Goal: Information Seeking & Learning: Learn about a topic

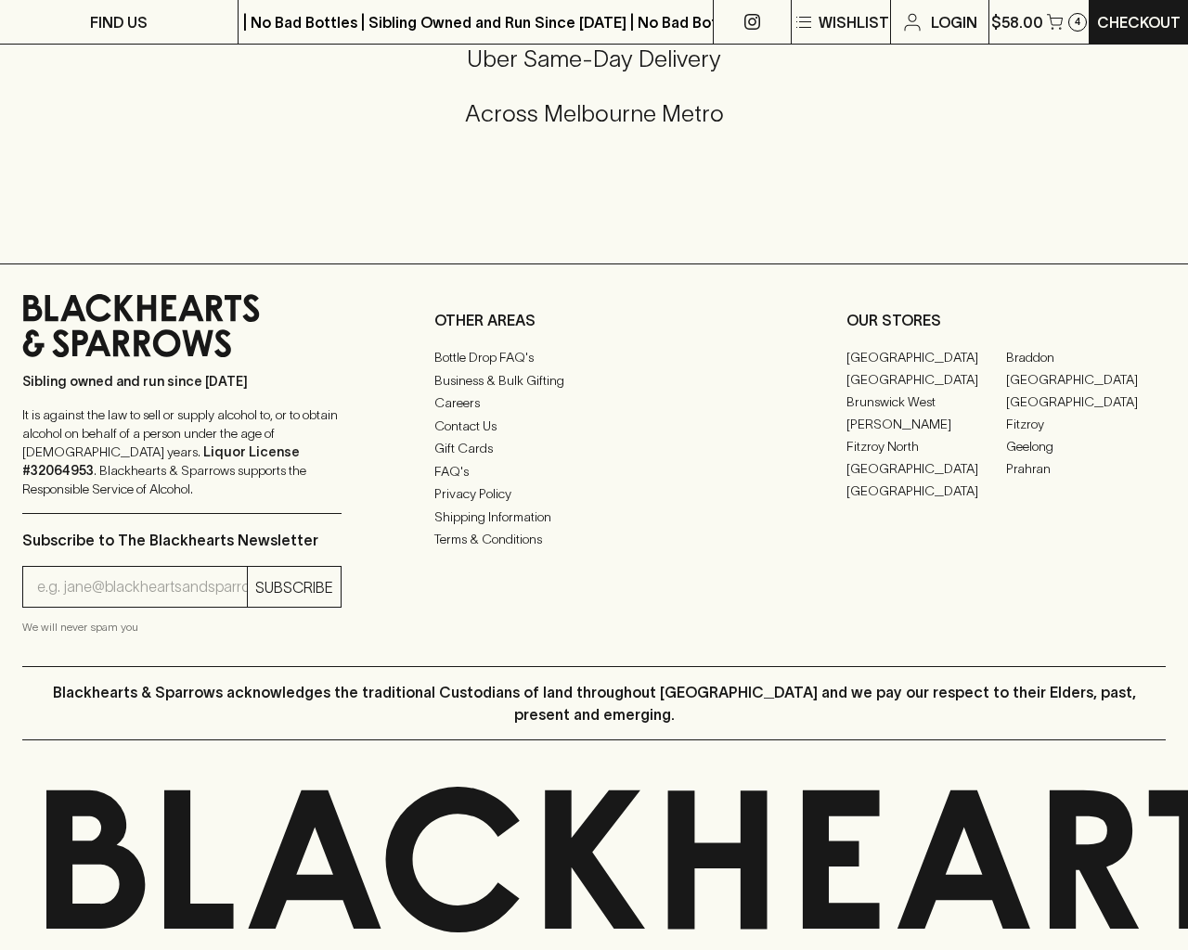
scroll to position [441, 0]
type input "[EMAIL_ADDRESS]"
type input "1"
type input "e"
type input "Elderton E - Series"
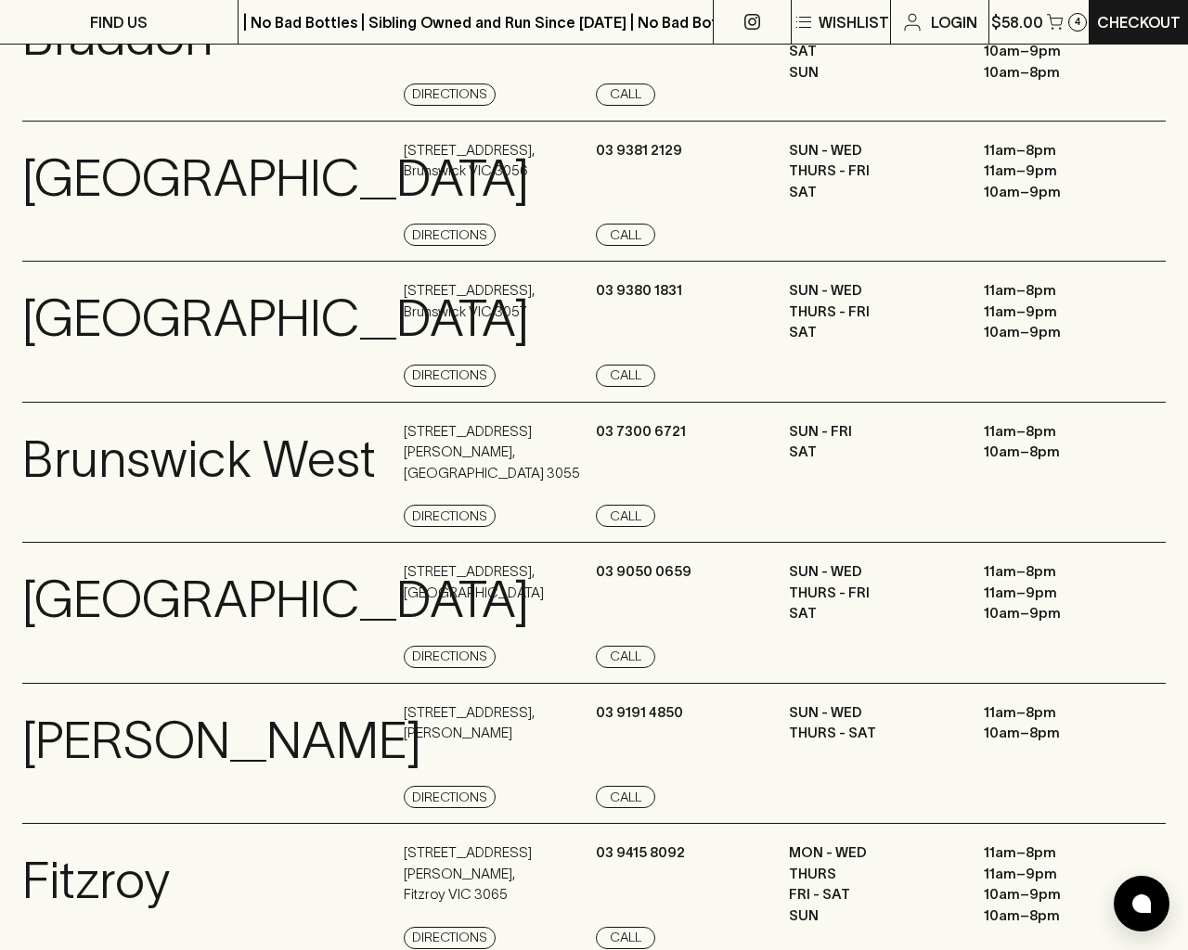
scroll to position [2492, 0]
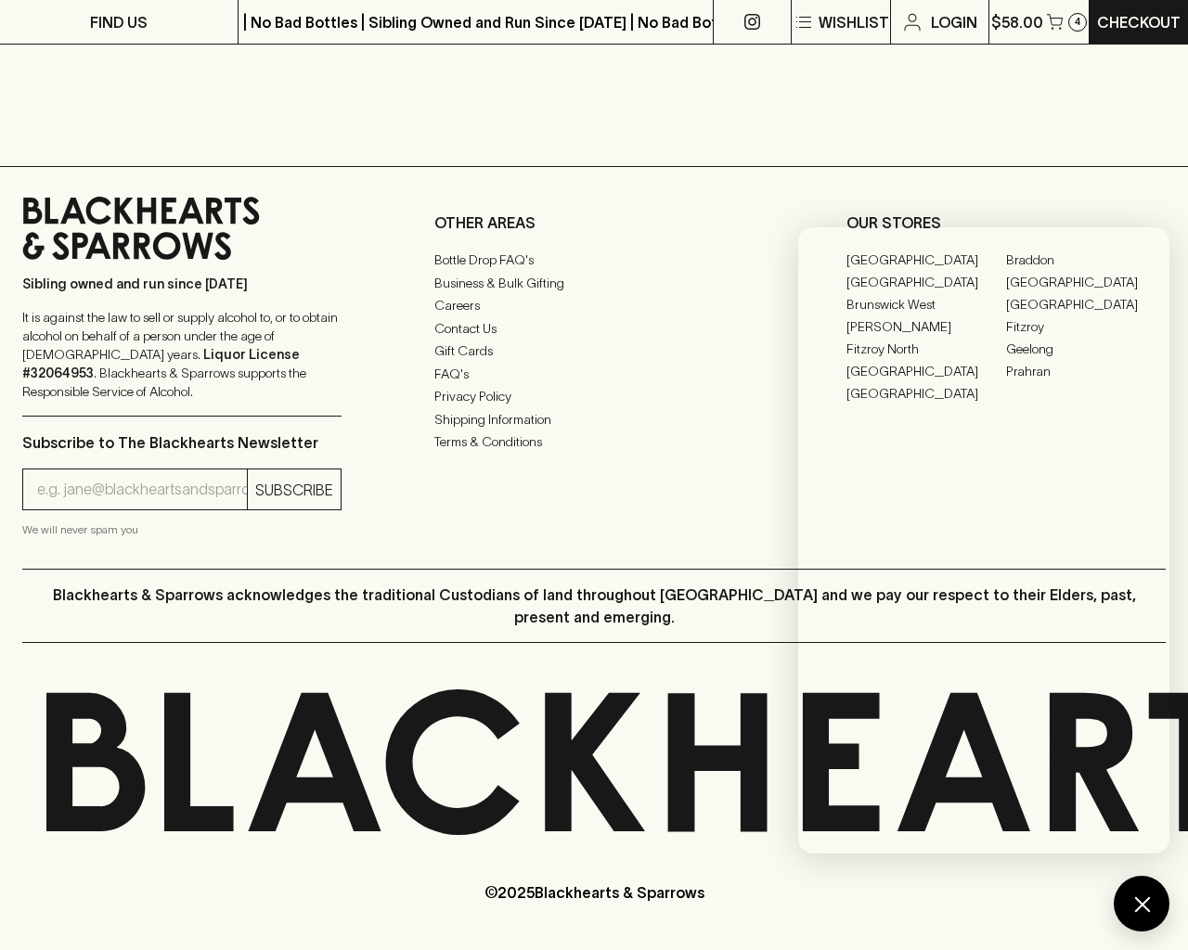
scroll to position [2181, 0]
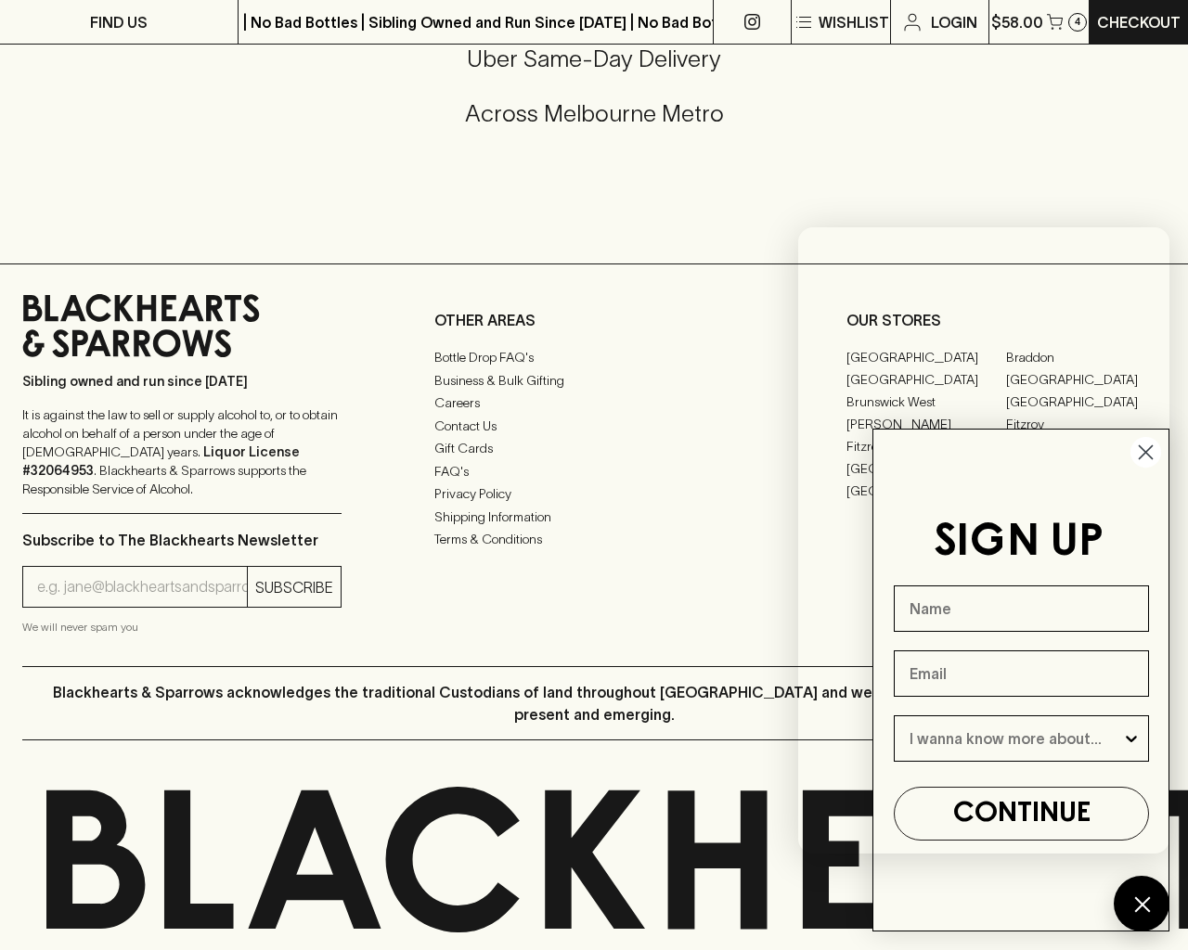
type input "e"
type input "Beer"
